Goal: Transaction & Acquisition: Purchase product/service

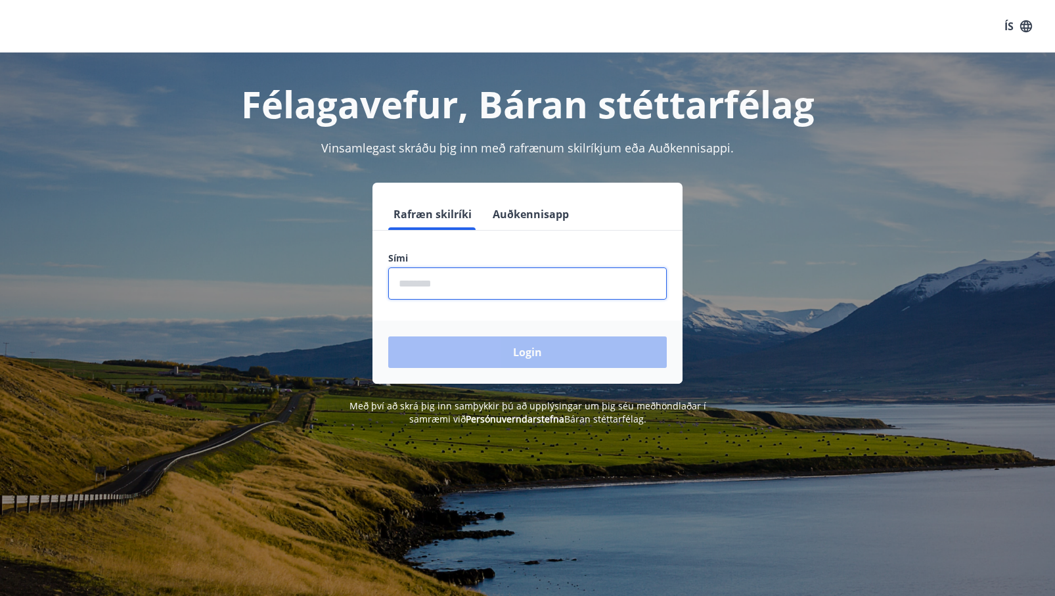
click at [481, 289] on input "phone" at bounding box center [527, 283] width 278 height 32
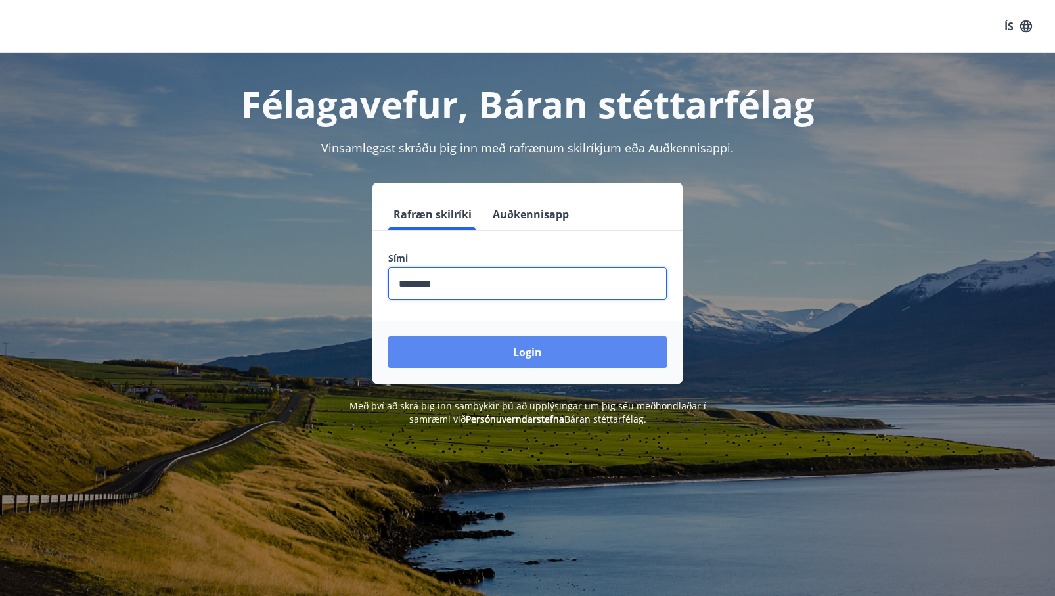
type input "********"
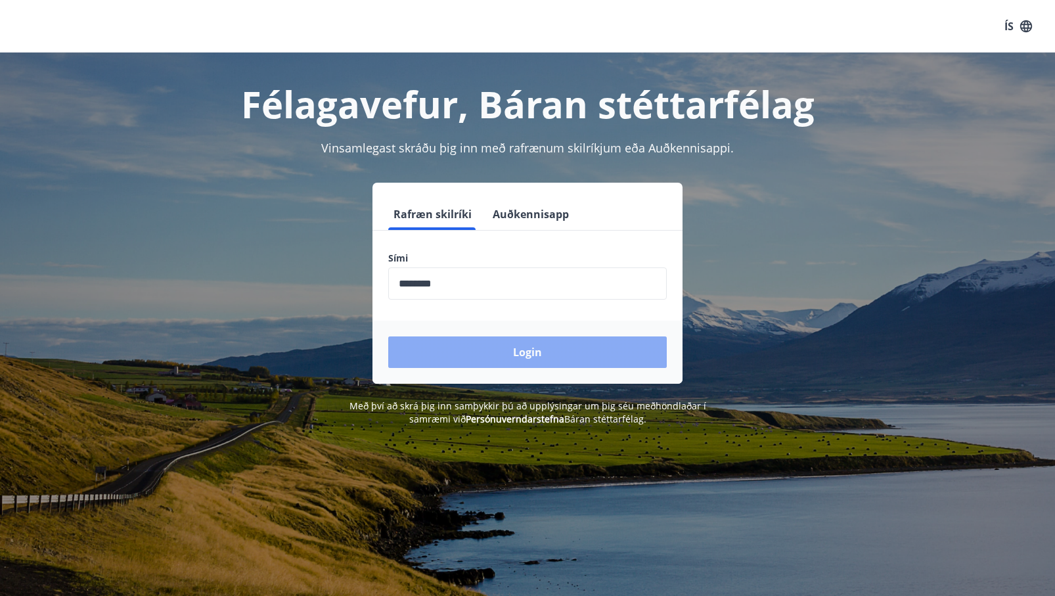
click at [450, 358] on button "Login" at bounding box center [527, 352] width 278 height 32
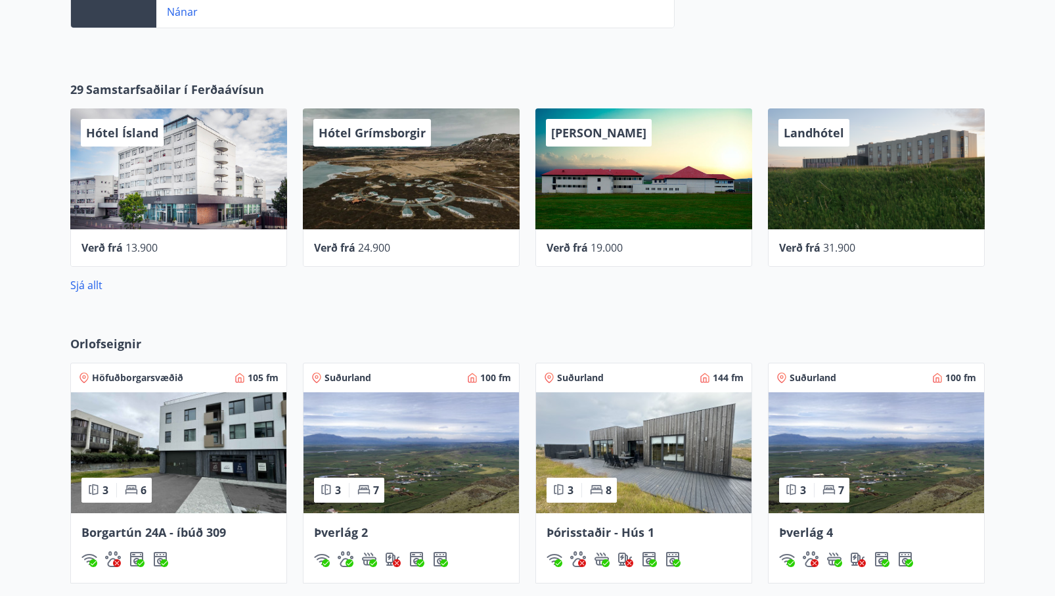
scroll to position [457, 0]
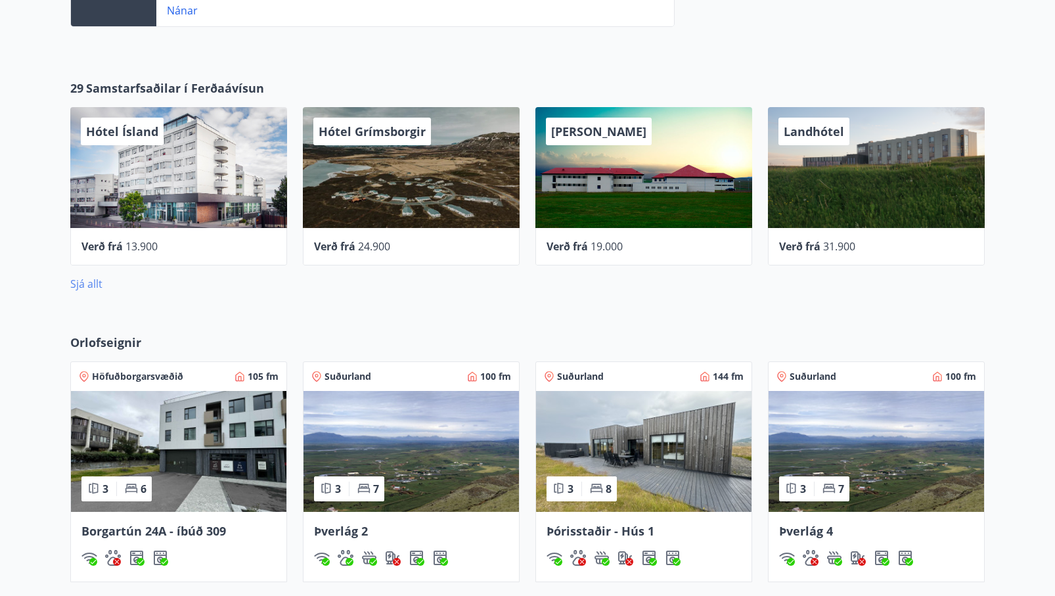
click at [84, 288] on link "Sjá allt" at bounding box center [86, 283] width 32 height 14
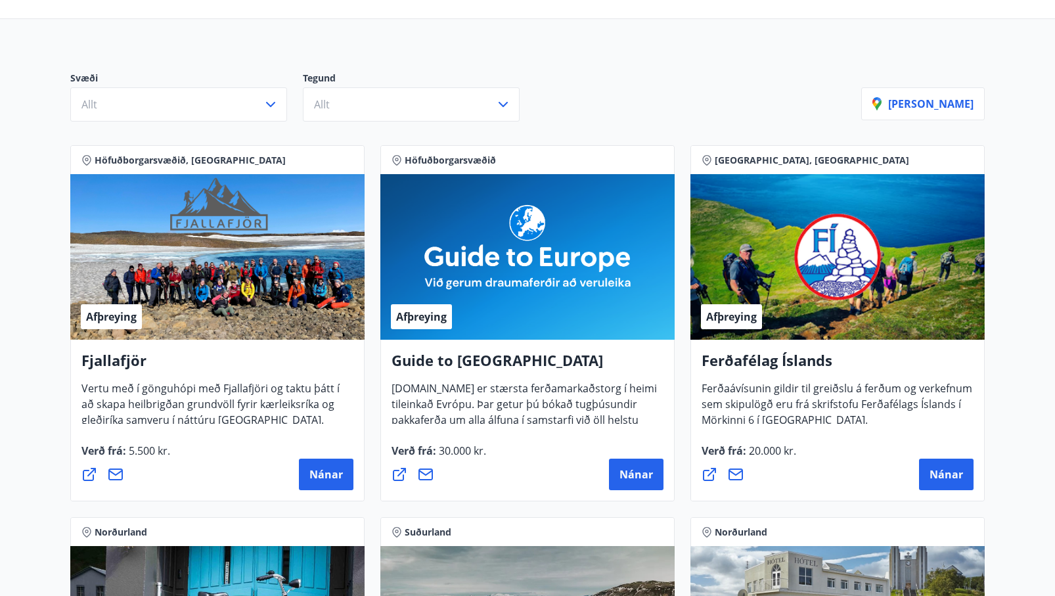
scroll to position [98, 0]
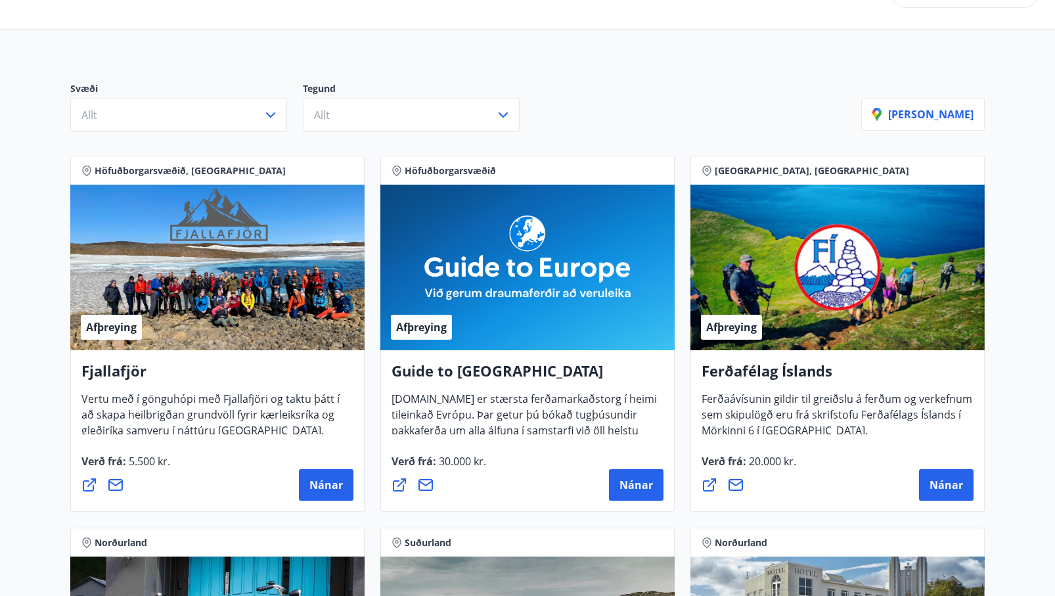
click at [517, 271] on div "Afþreying" at bounding box center [527, 267] width 294 height 165
click at [645, 484] on span "Nánar" at bounding box center [635, 484] width 33 height 14
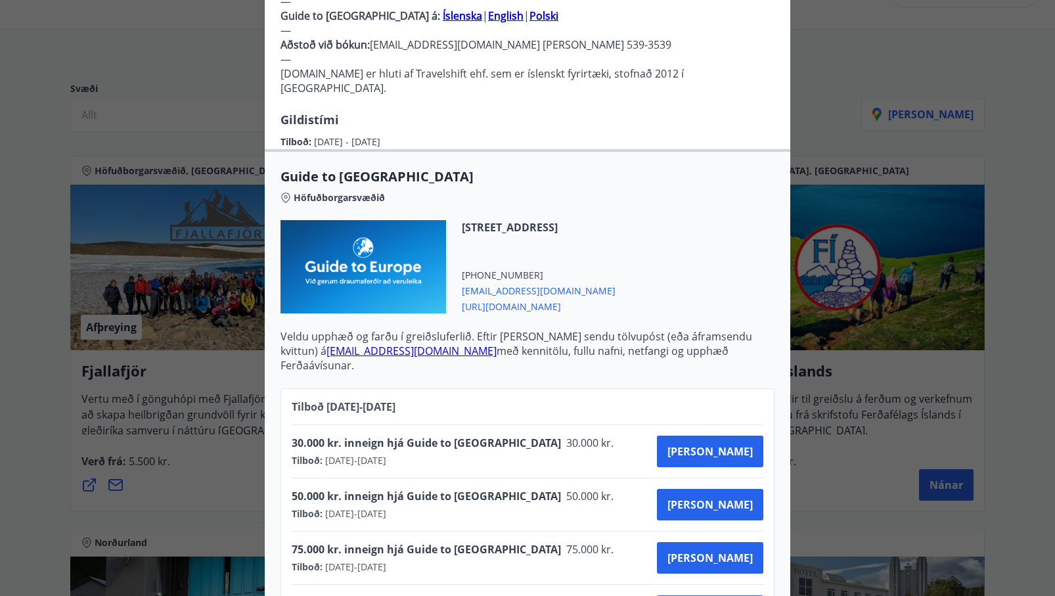
scroll to position [428, 0]
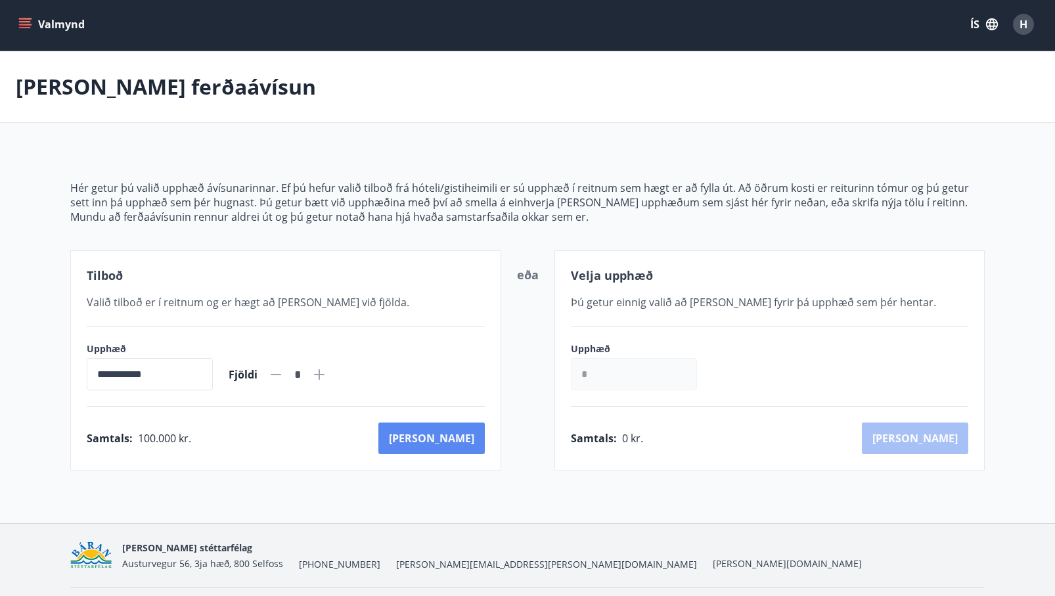
click at [464, 436] on button "[PERSON_NAME]" at bounding box center [431, 438] width 106 height 32
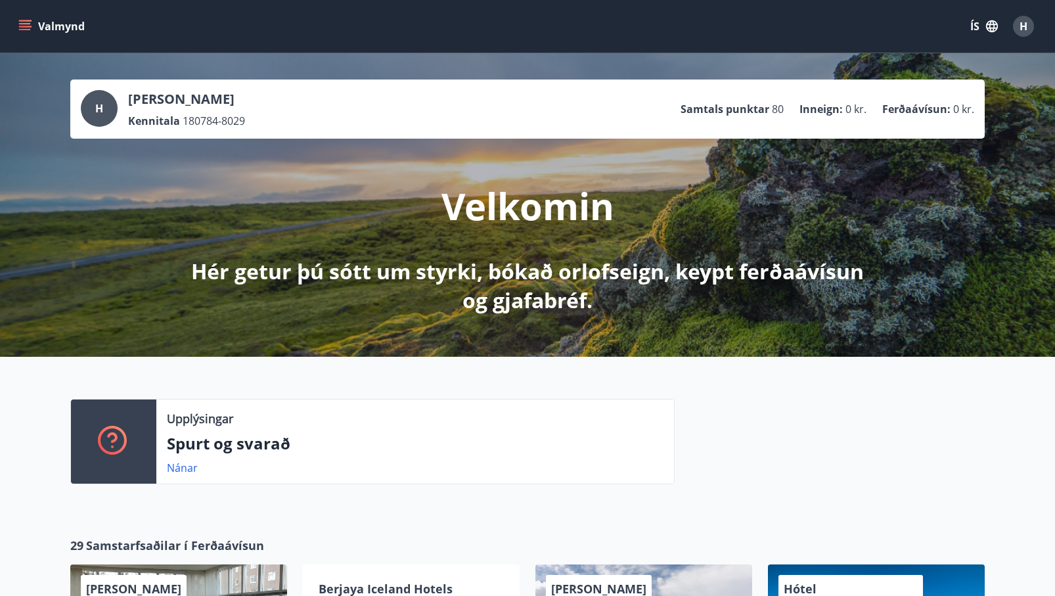
click at [28, 30] on icon "menu" at bounding box center [25, 29] width 12 height 1
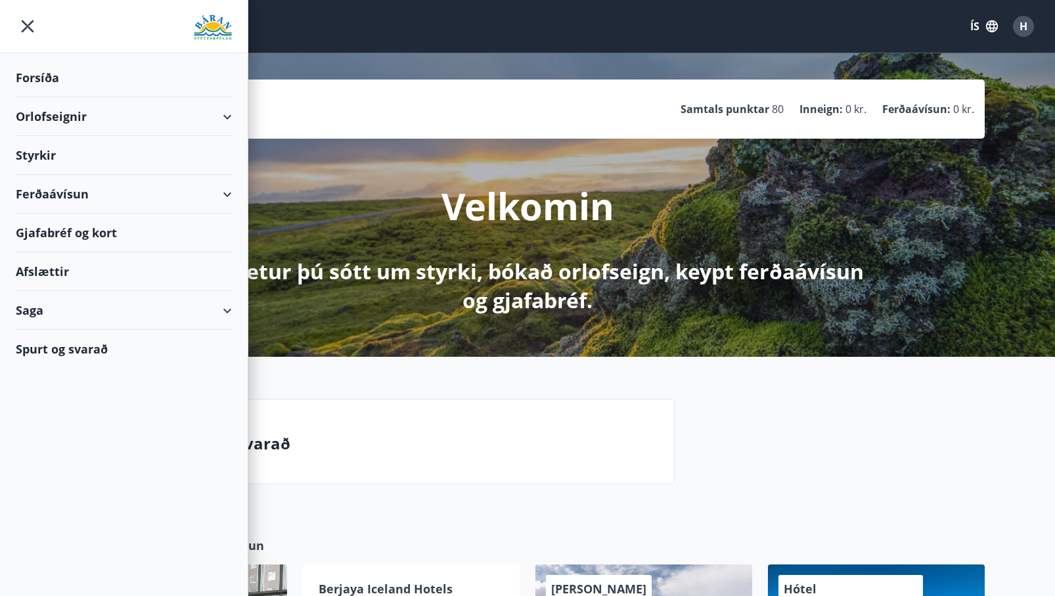
click at [92, 114] on div "Orlofseignir" at bounding box center [124, 116] width 216 height 39
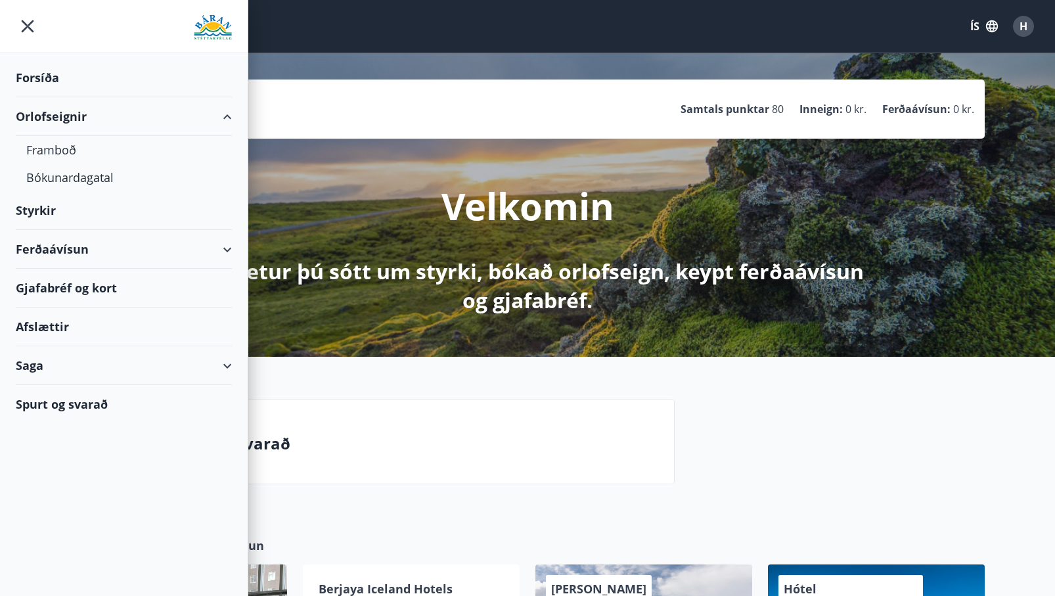
click at [93, 253] on div "Ferðaávísun" at bounding box center [124, 249] width 216 height 39
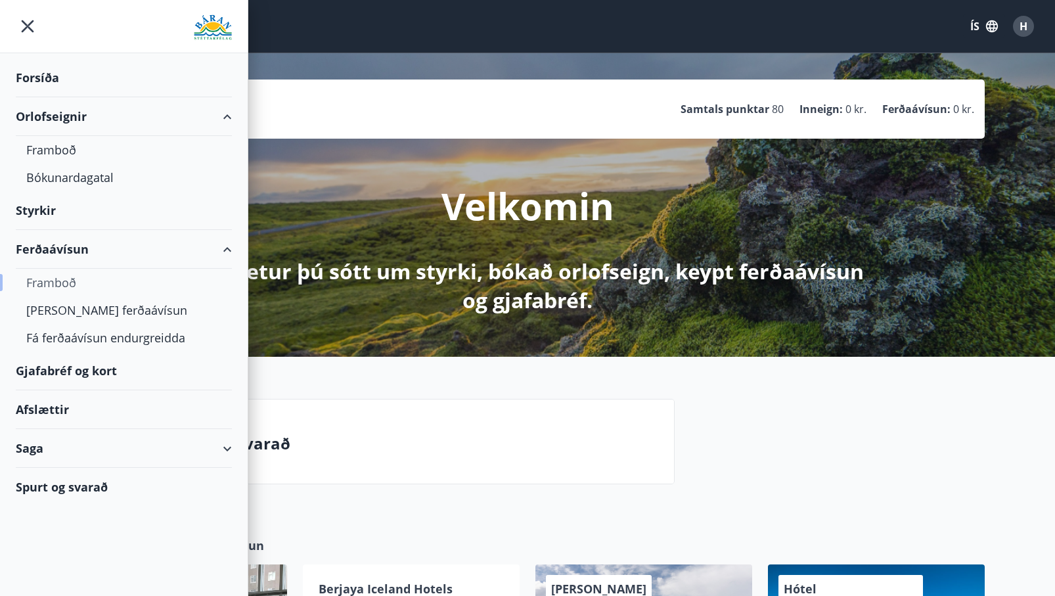
click at [70, 281] on div "Framboð" at bounding box center [123, 283] width 195 height 28
